Goal: Information Seeking & Learning: Learn about a topic

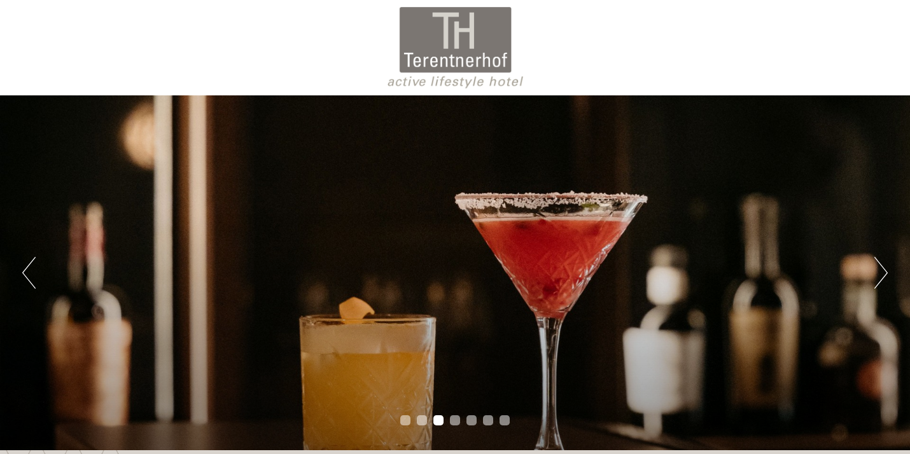
click at [880, 272] on button "Next" at bounding box center [881, 273] width 13 height 32
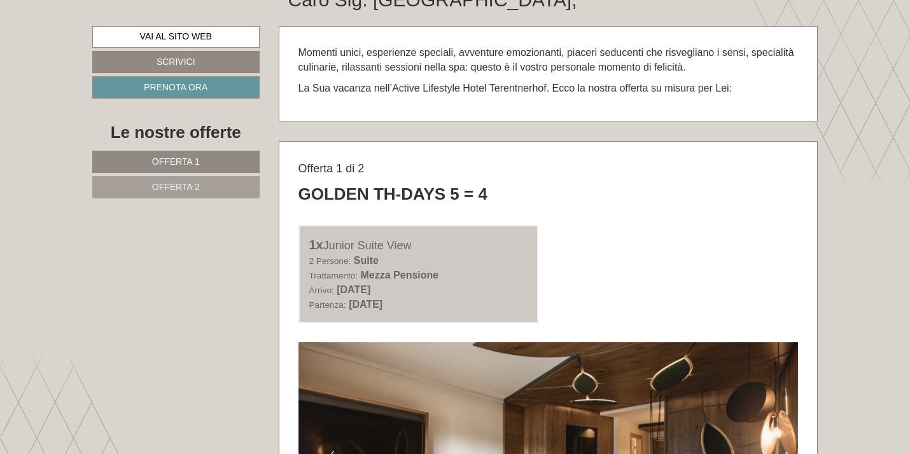
scroll to position [504, 0]
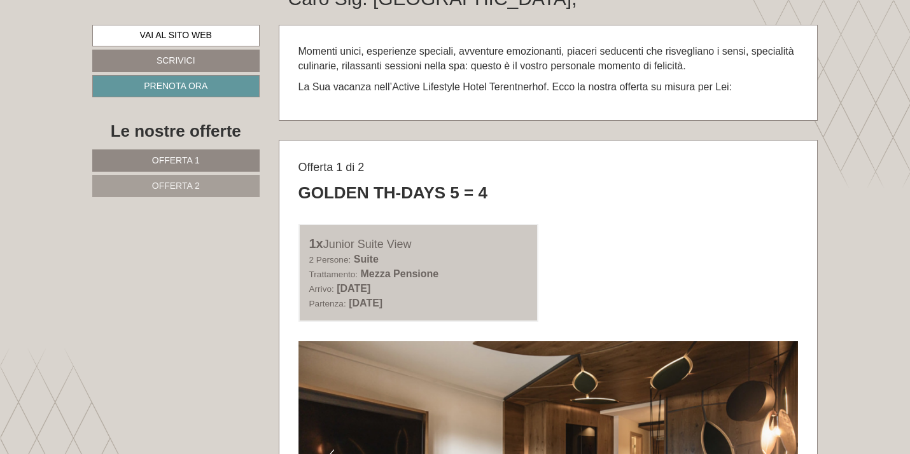
click at [216, 181] on link "Offerta 2" at bounding box center [175, 186] width 167 height 22
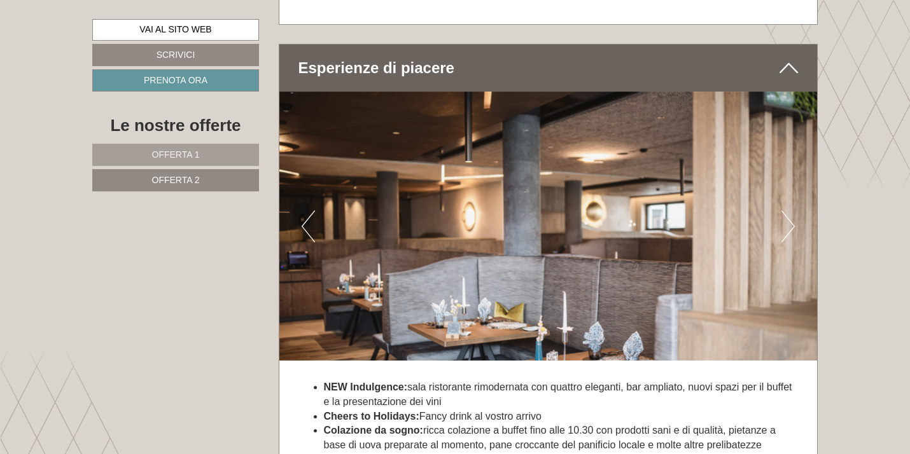
scroll to position [2323, 0]
click at [790, 214] on button "Next" at bounding box center [788, 226] width 13 height 32
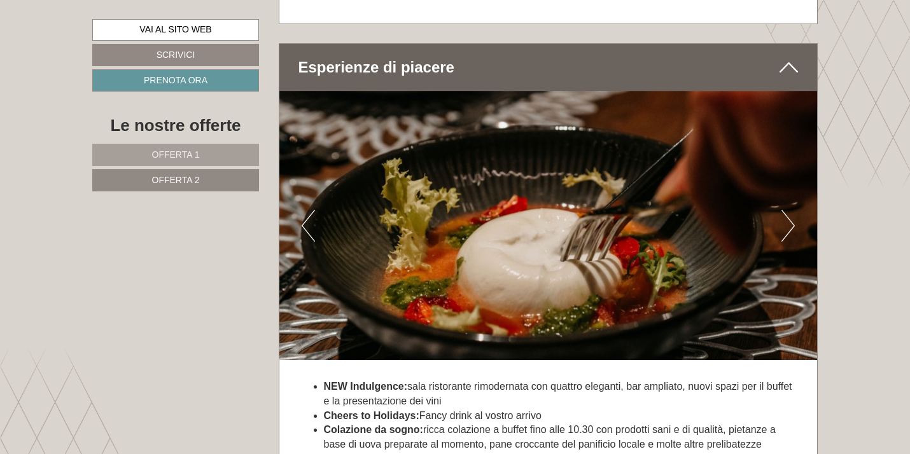
click at [790, 214] on button "Next" at bounding box center [788, 226] width 13 height 32
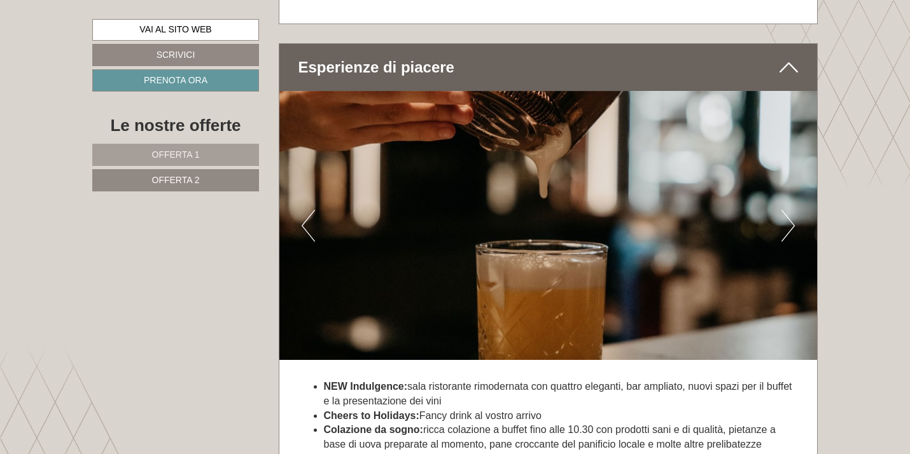
click at [790, 214] on button "Next" at bounding box center [788, 226] width 13 height 32
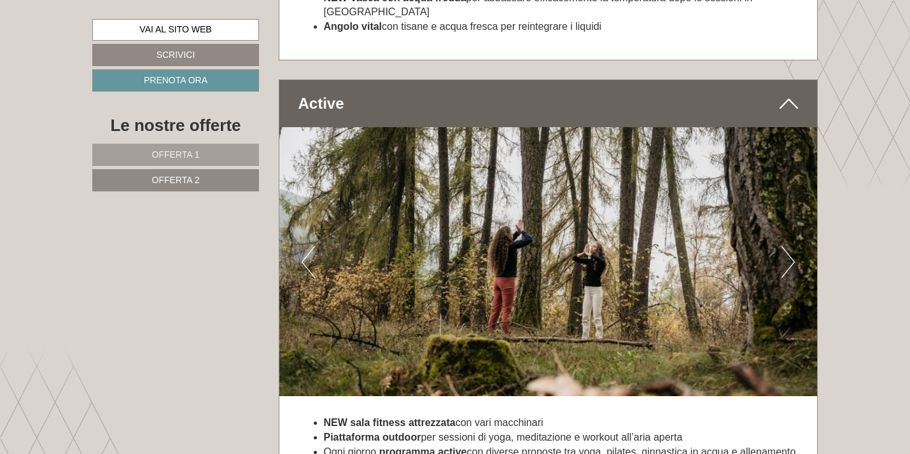
scroll to position [3552, 0]
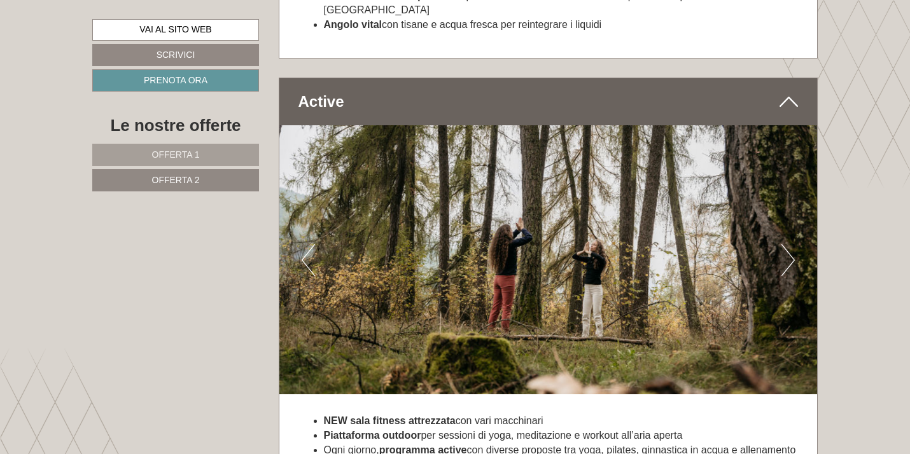
click at [786, 244] on button "Next" at bounding box center [788, 260] width 13 height 32
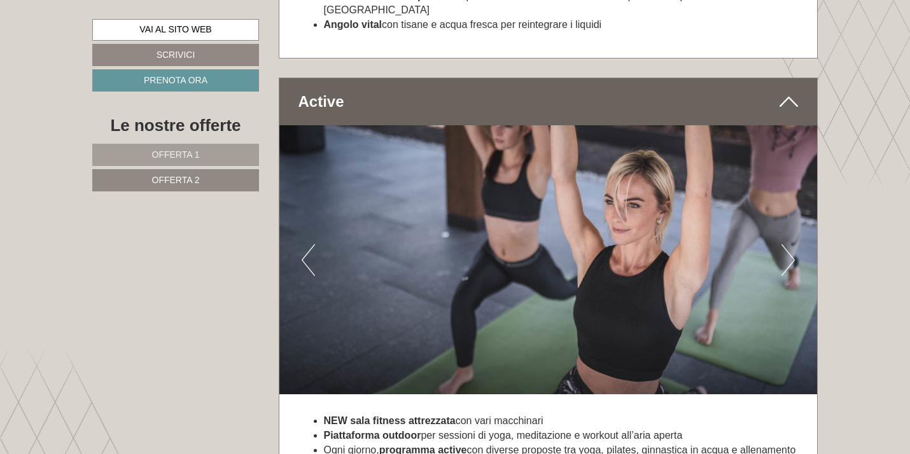
click at [786, 244] on button "Next" at bounding box center [788, 260] width 13 height 32
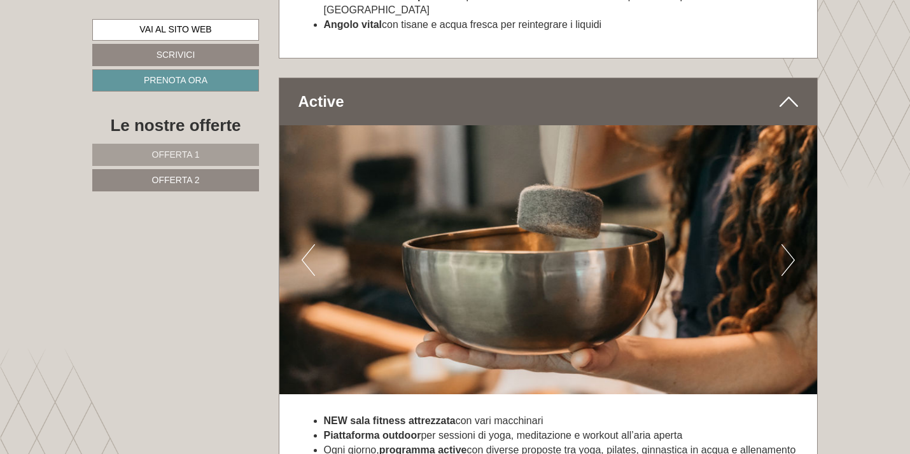
click at [786, 244] on button "Next" at bounding box center [788, 260] width 13 height 32
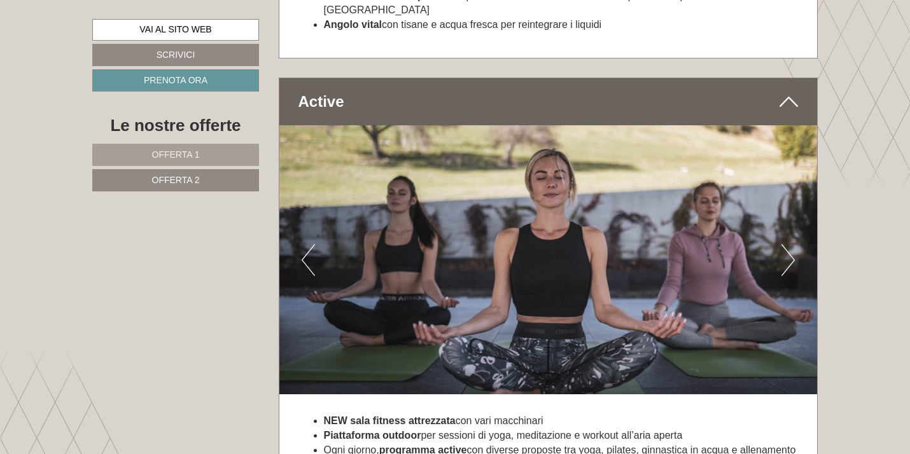
click at [786, 244] on button "Next" at bounding box center [788, 260] width 13 height 32
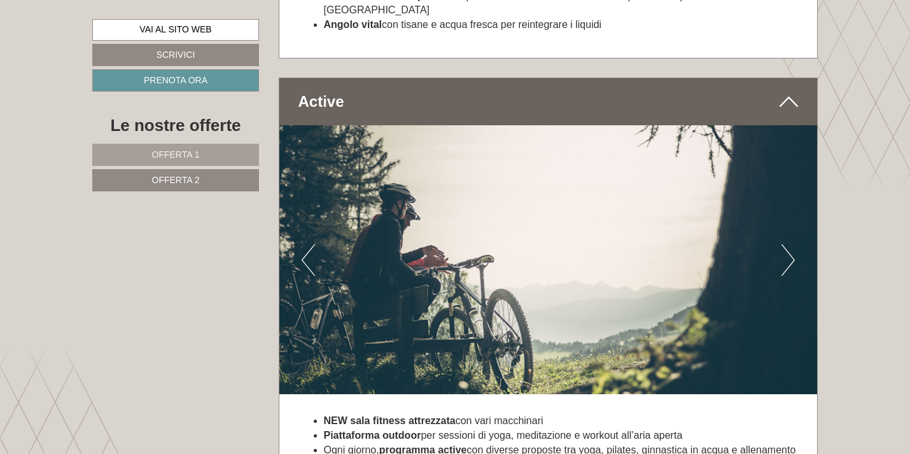
click at [786, 244] on button "Next" at bounding box center [788, 260] width 13 height 32
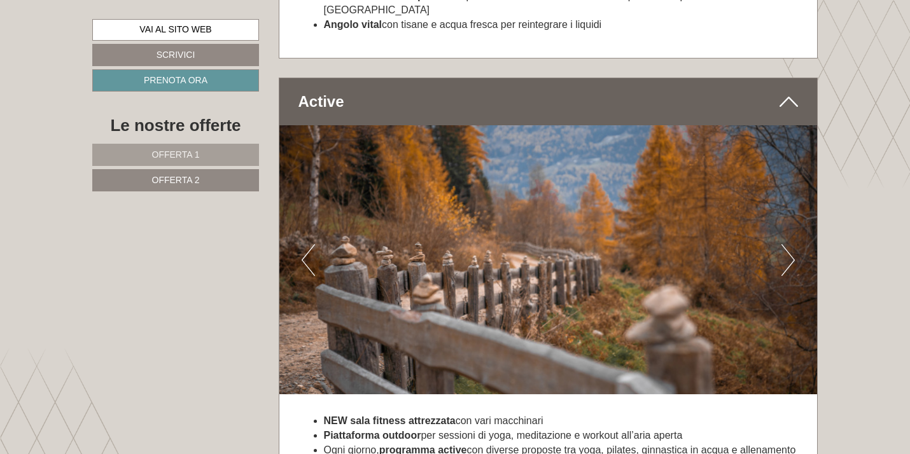
click at [786, 244] on button "Next" at bounding box center [788, 260] width 13 height 32
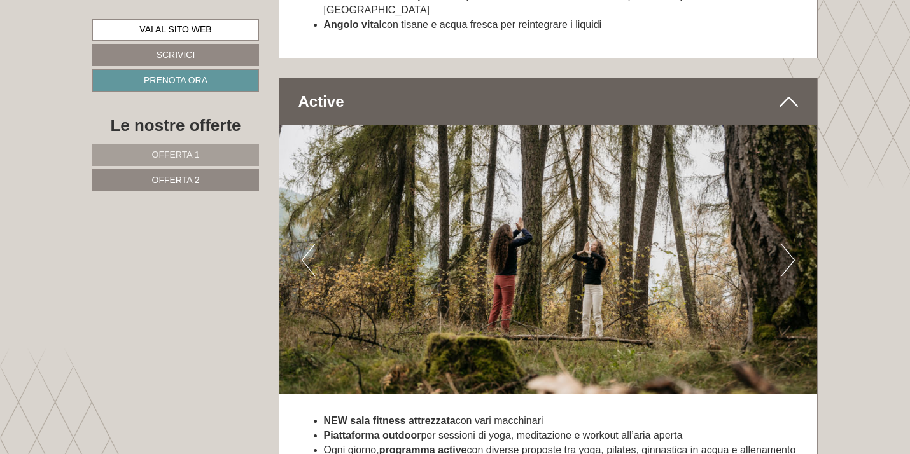
click at [786, 244] on button "Next" at bounding box center [788, 260] width 13 height 32
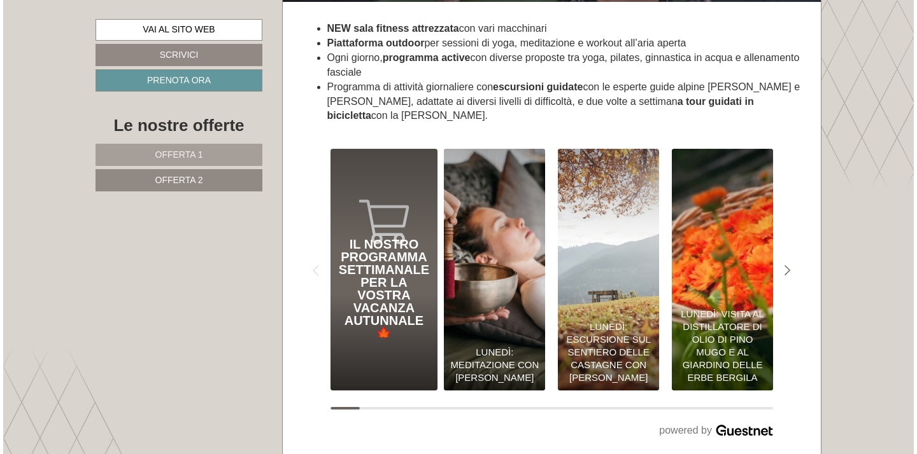
scroll to position [3946, 0]
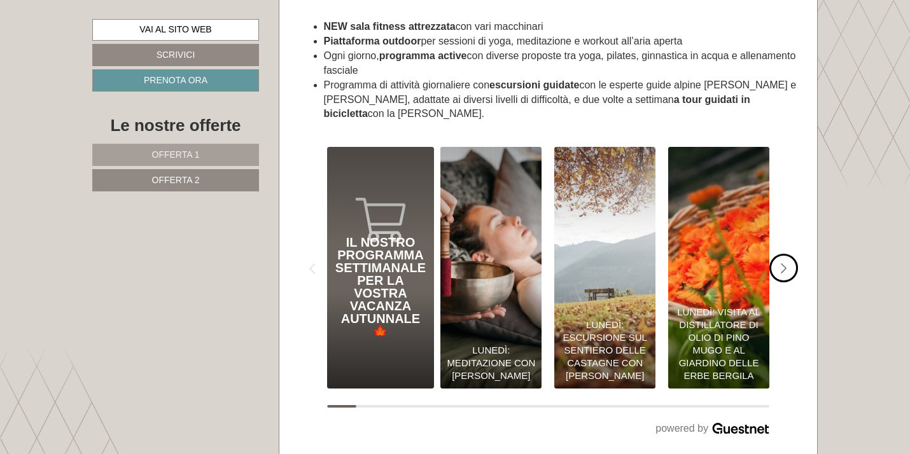
click at [782, 264] on icon "#gn-shop-3 .a-arrow { fill:#4a8f1b; }" at bounding box center [784, 269] width 6 height 11
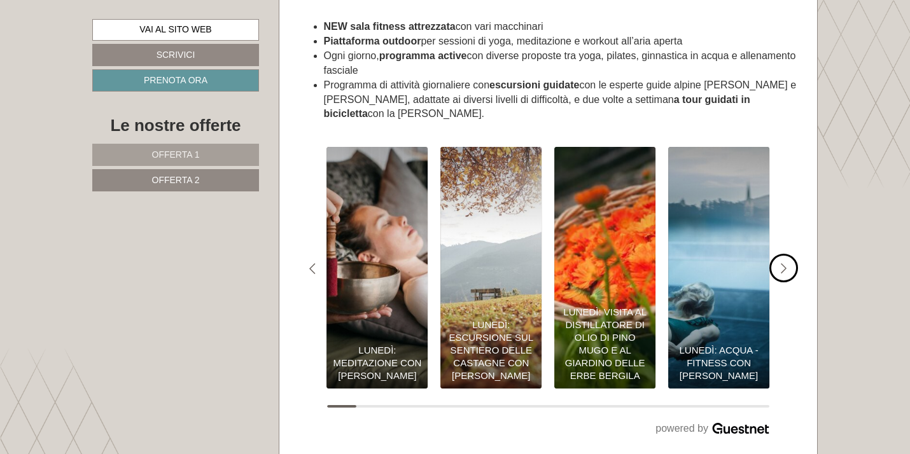
click at [782, 264] on icon "#gn-shop-3 .a-arrow { fill:#4a8f1b; }" at bounding box center [784, 269] width 6 height 11
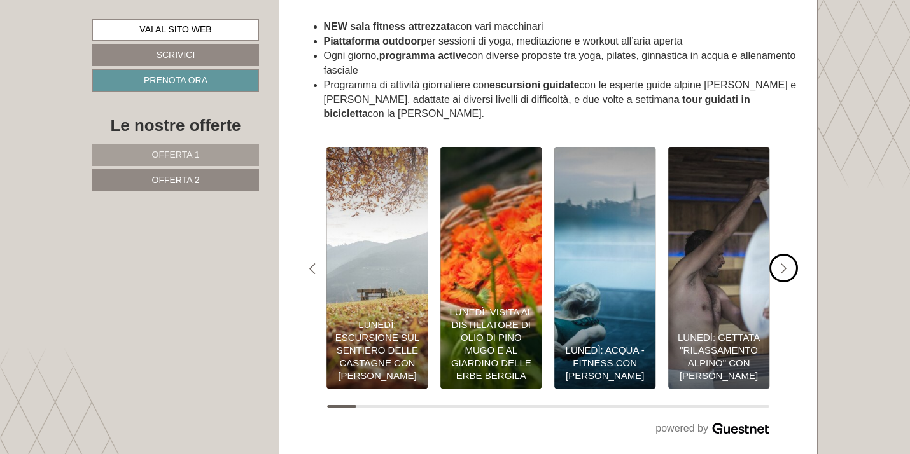
click at [782, 264] on icon "#gn-shop-3 .a-arrow { fill:#4a8f1b; }" at bounding box center [784, 269] width 6 height 11
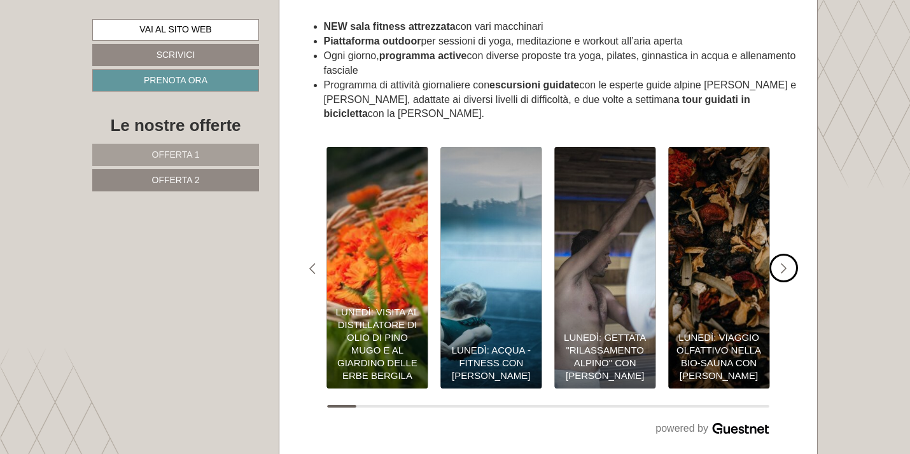
click at [782, 264] on icon "#gn-shop-3 .a-arrow { fill:#4a8f1b; }" at bounding box center [784, 269] width 6 height 11
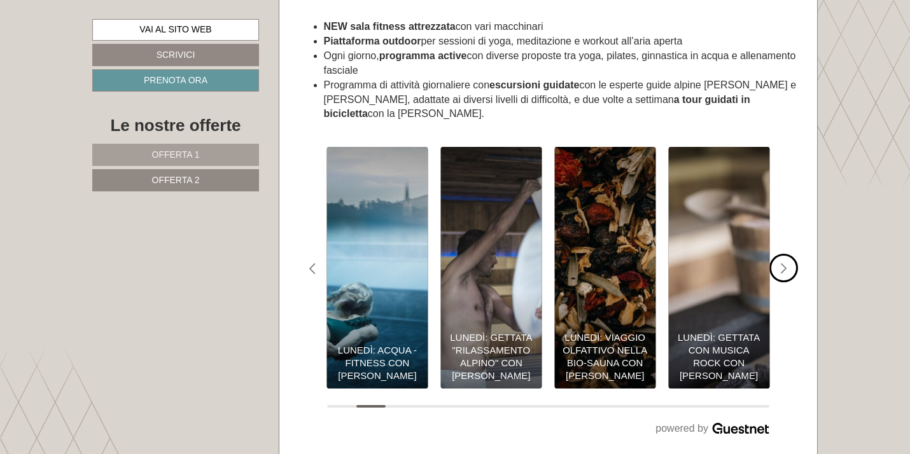
click at [782, 264] on icon "#gn-shop-3 .a-arrow { fill:#4a8f1b; }" at bounding box center [784, 269] width 6 height 11
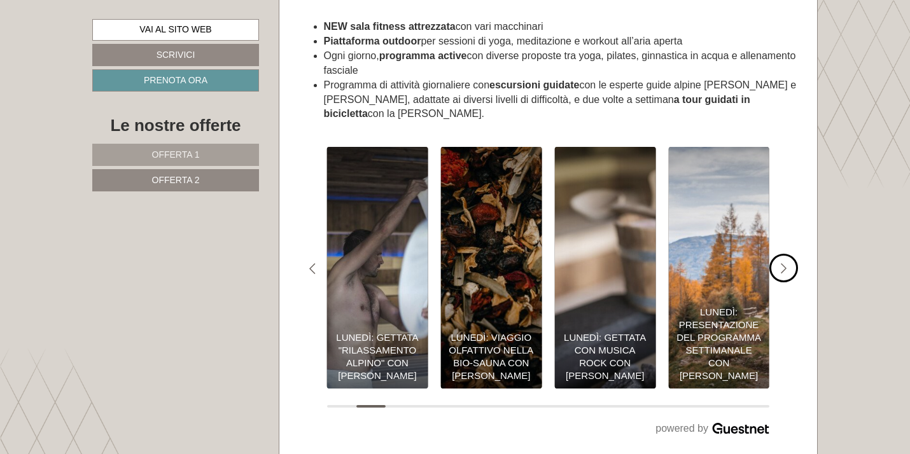
click at [782, 264] on icon "#gn-shop-3 .a-arrow { fill:#4a8f1b; }" at bounding box center [784, 269] width 6 height 11
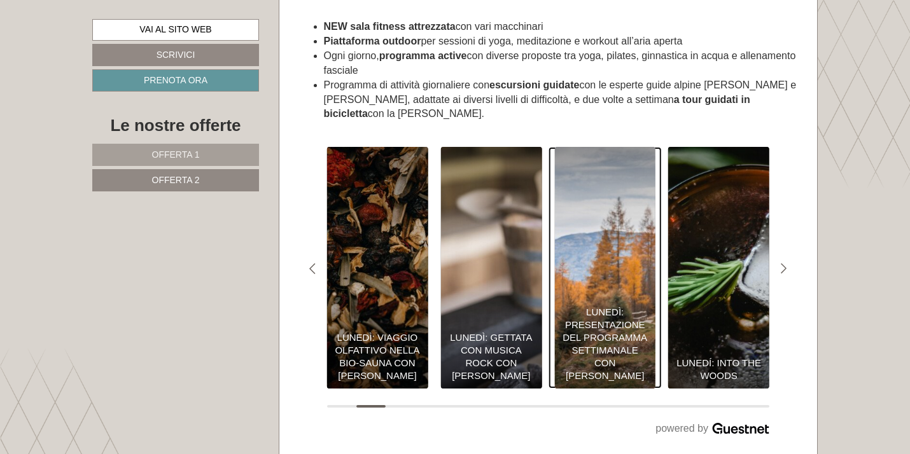
click at [593, 319] on div "Lunedì: Presentazione del programma settimanale con [PERSON_NAME]" at bounding box center [605, 344] width 88 height 76
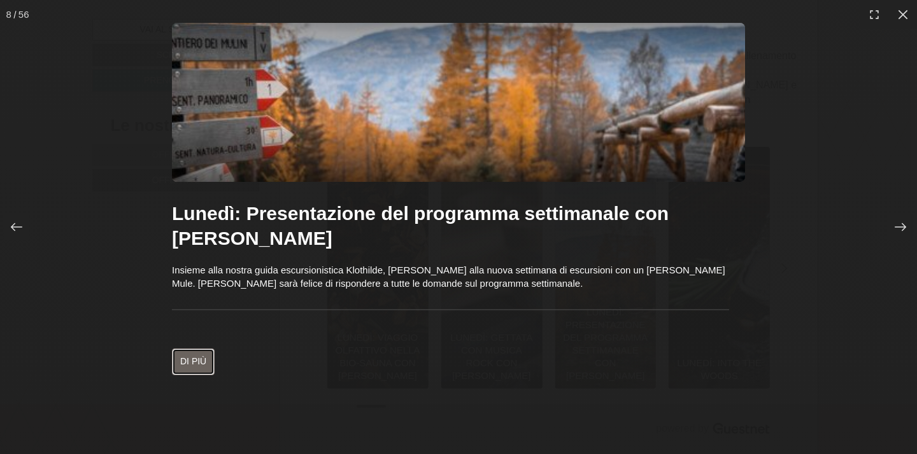
click at [197, 363] on link "Di più" at bounding box center [193, 362] width 43 height 27
